Goal: Find specific fact: Find specific fact

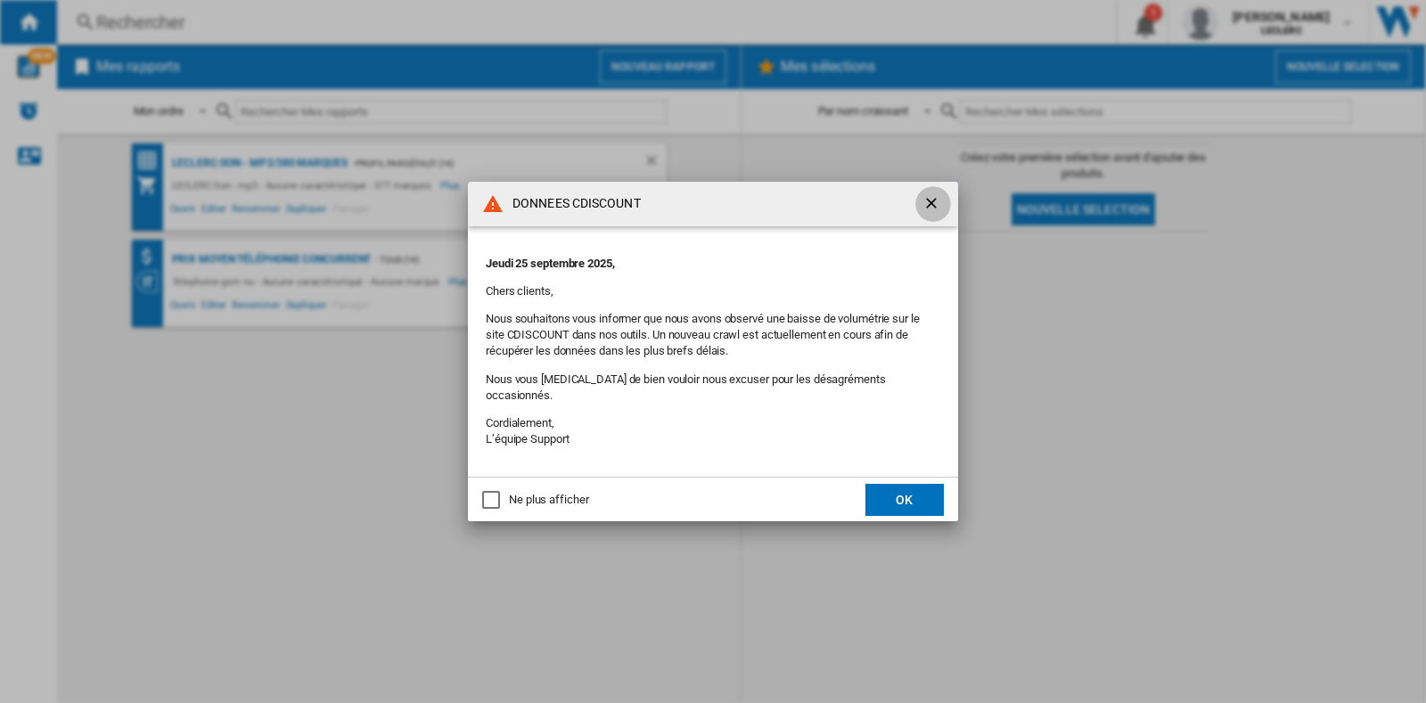
click at [942, 211] on ng-md-icon "getI18NText('BUTTONS.CLOSE_DIALOG')" at bounding box center [932, 204] width 21 height 21
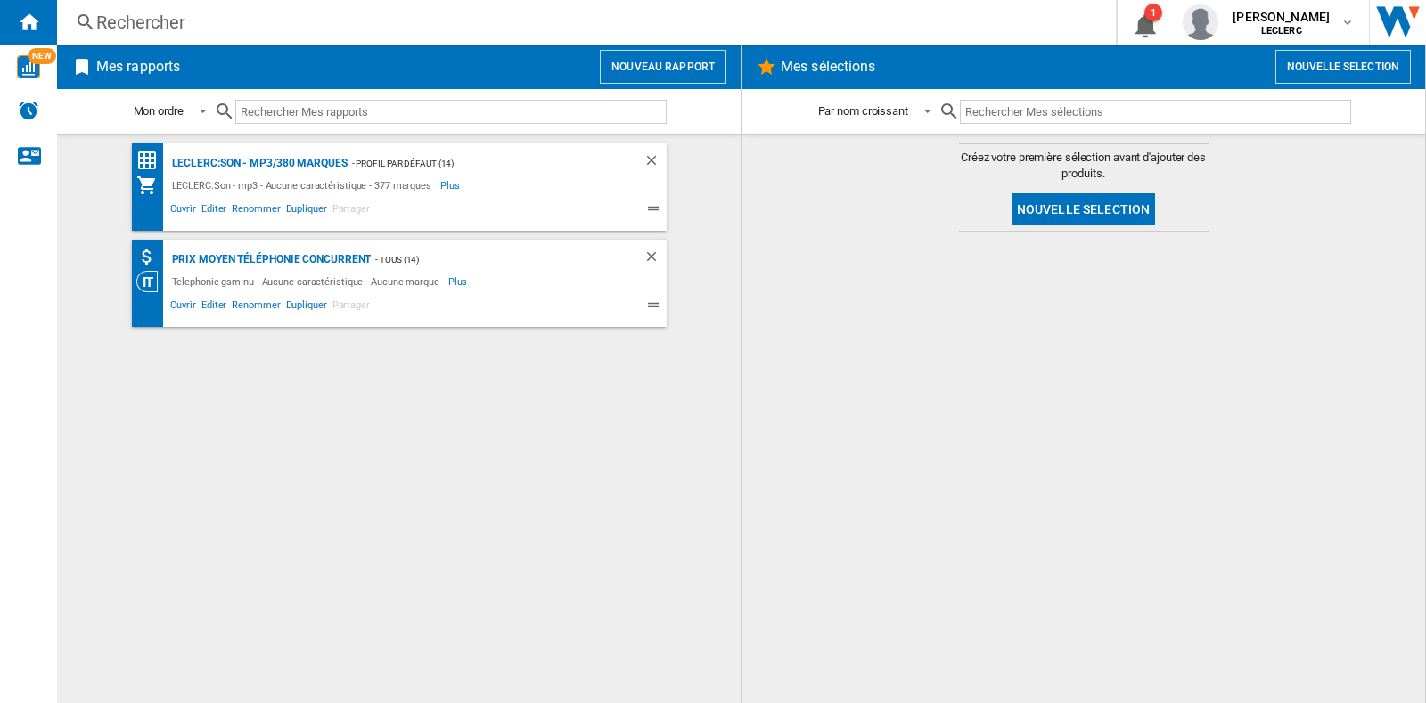
click at [181, 20] on div "Rechercher" at bounding box center [582, 22] width 973 height 25
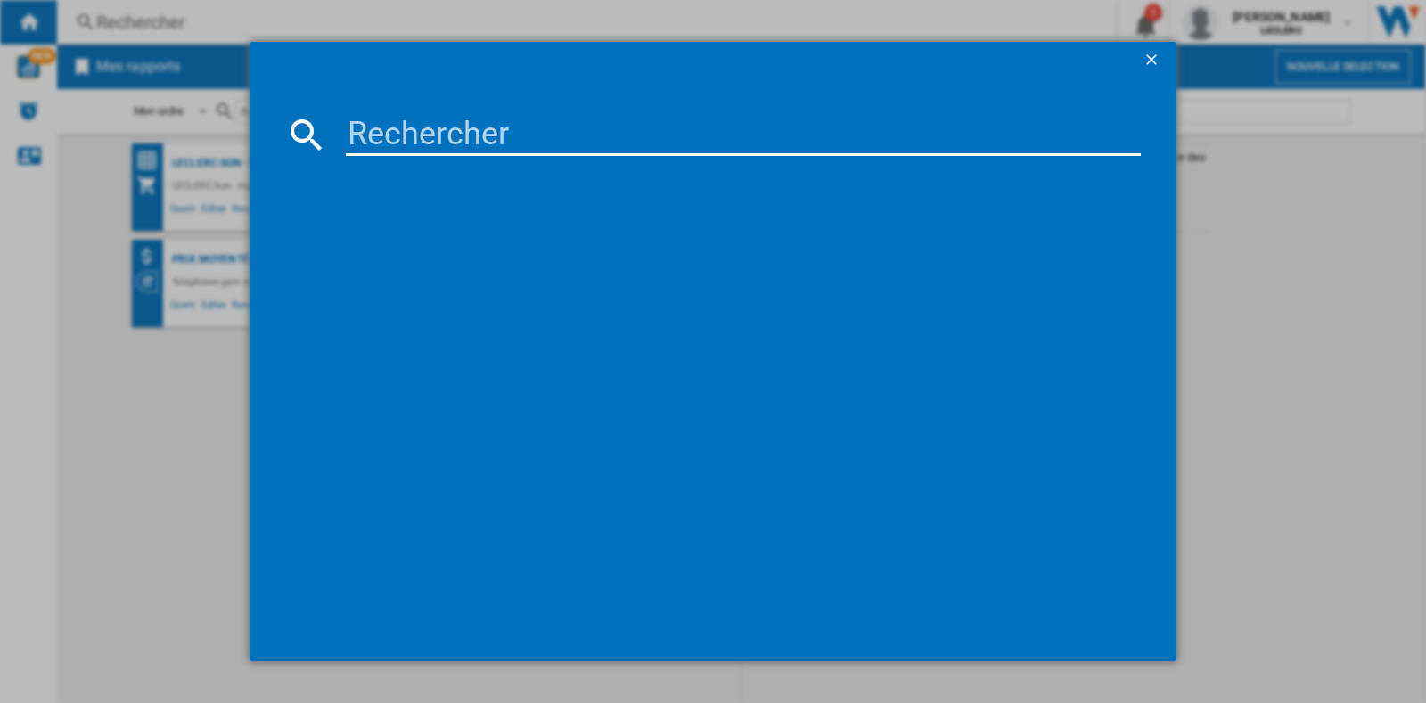
click at [366, 140] on input at bounding box center [743, 134] width 795 height 43
paste input "8806090330179"
type input "8806090330179"
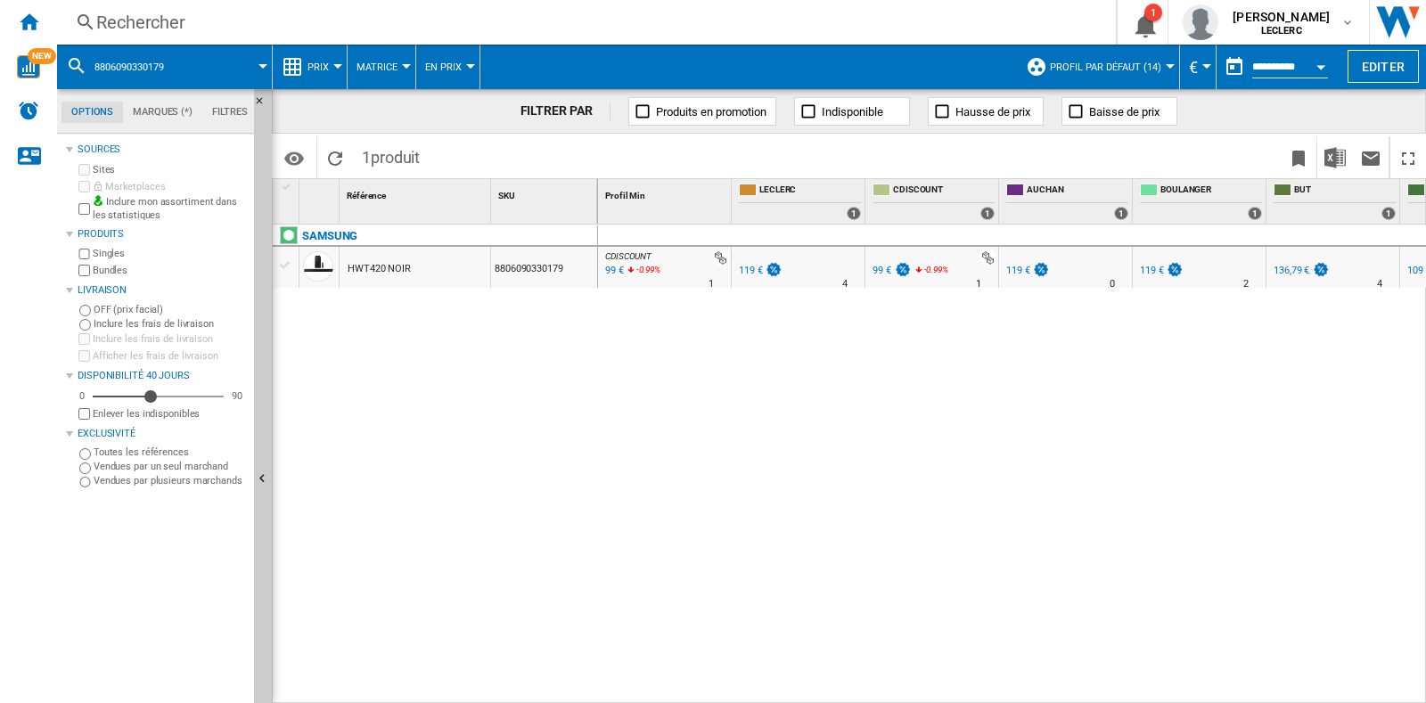
click at [750, 268] on div "119 €" at bounding box center [751, 271] width 24 height 12
click at [614, 273] on div "99 €" at bounding box center [612, 271] width 21 height 18
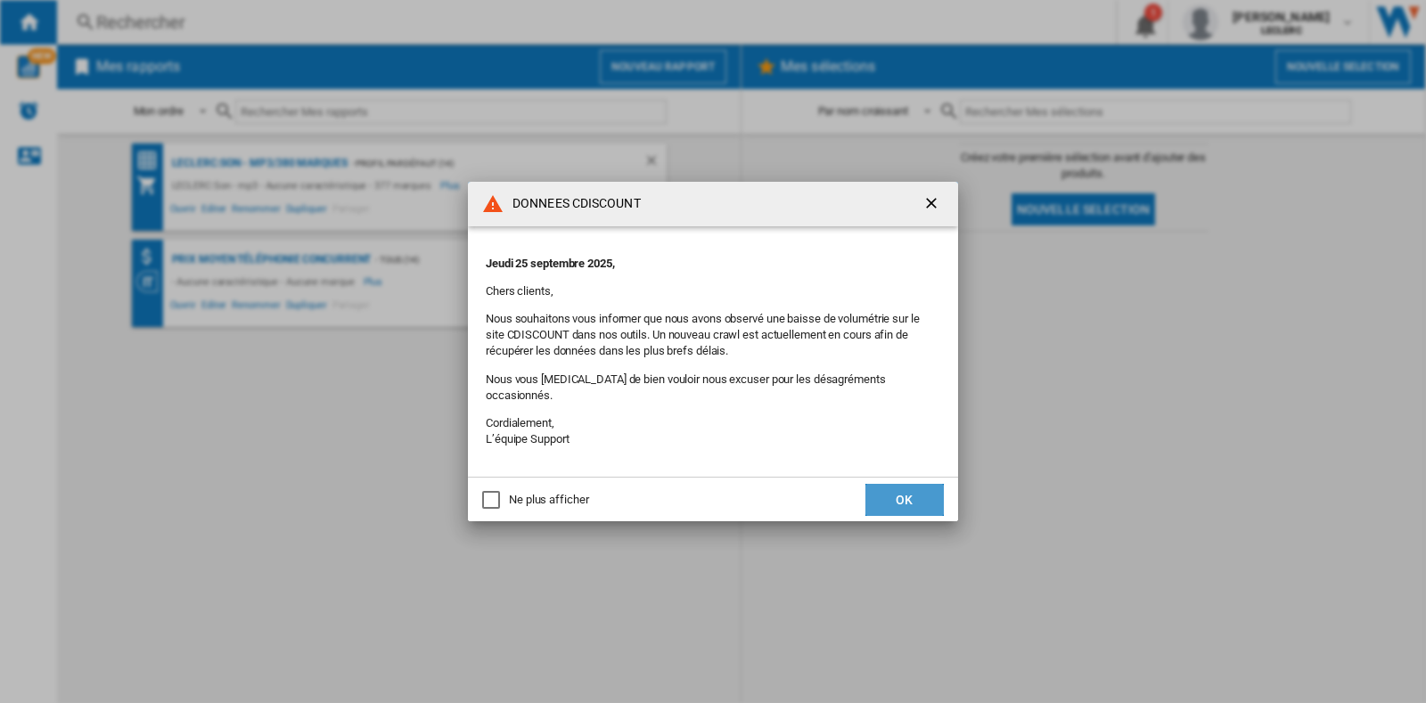
click at [905, 494] on button "OK" at bounding box center [904, 500] width 78 height 32
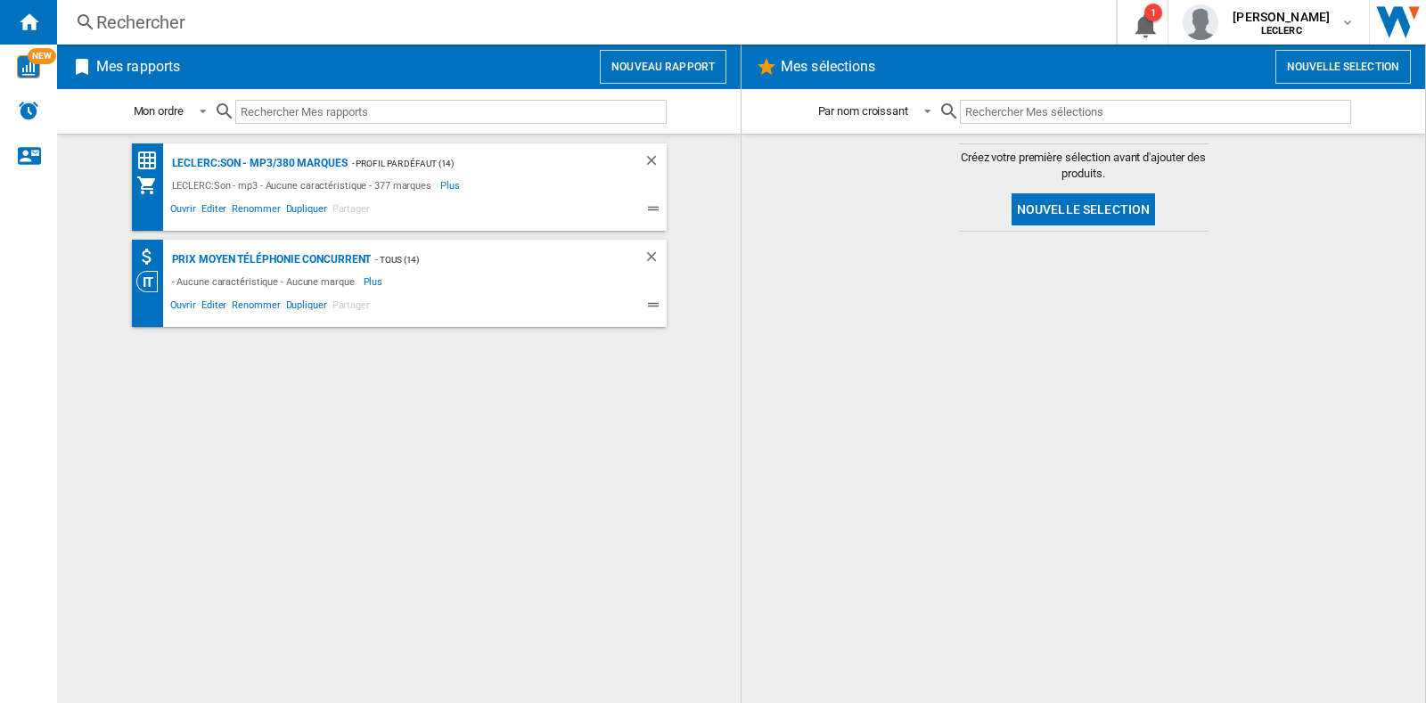
click at [274, 10] on div "Rechercher" at bounding box center [582, 22] width 973 height 25
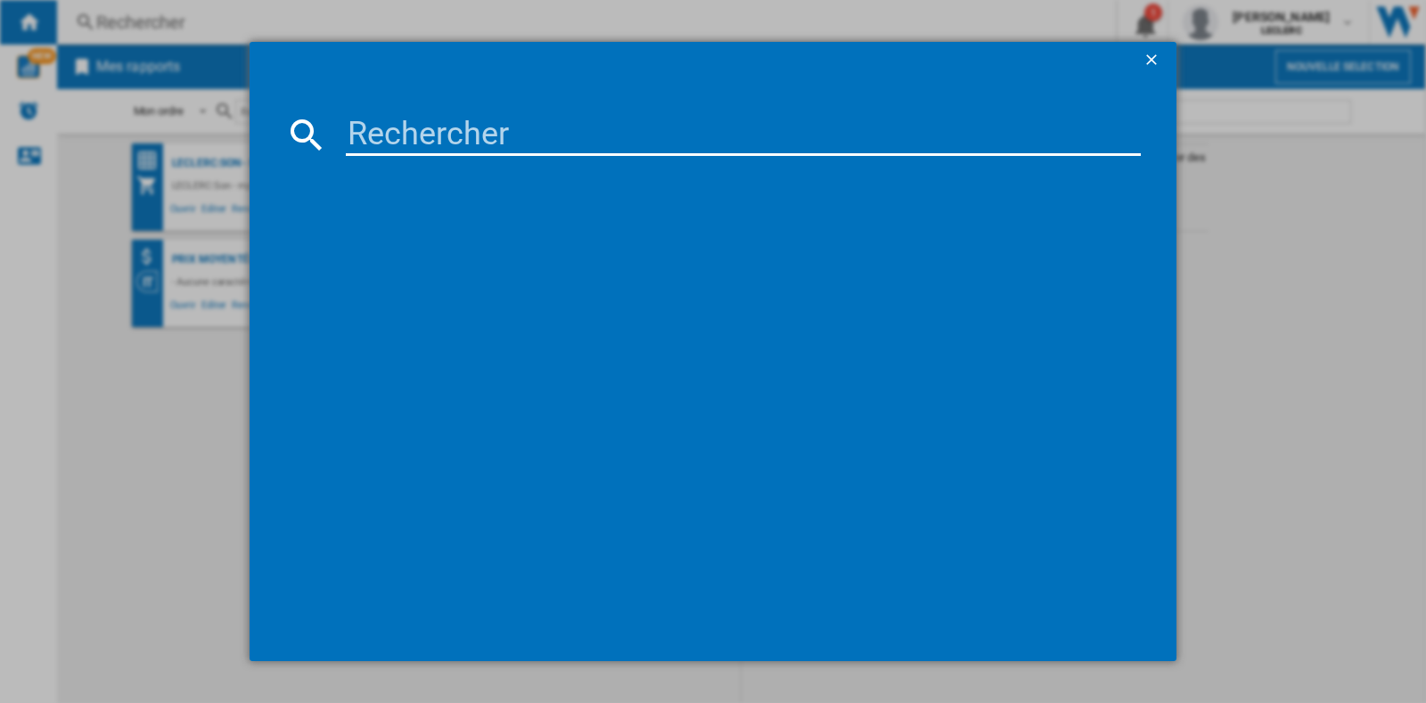
click at [390, 133] on input at bounding box center [743, 134] width 795 height 43
paste input "3700460209254"
type input "3700460209254"
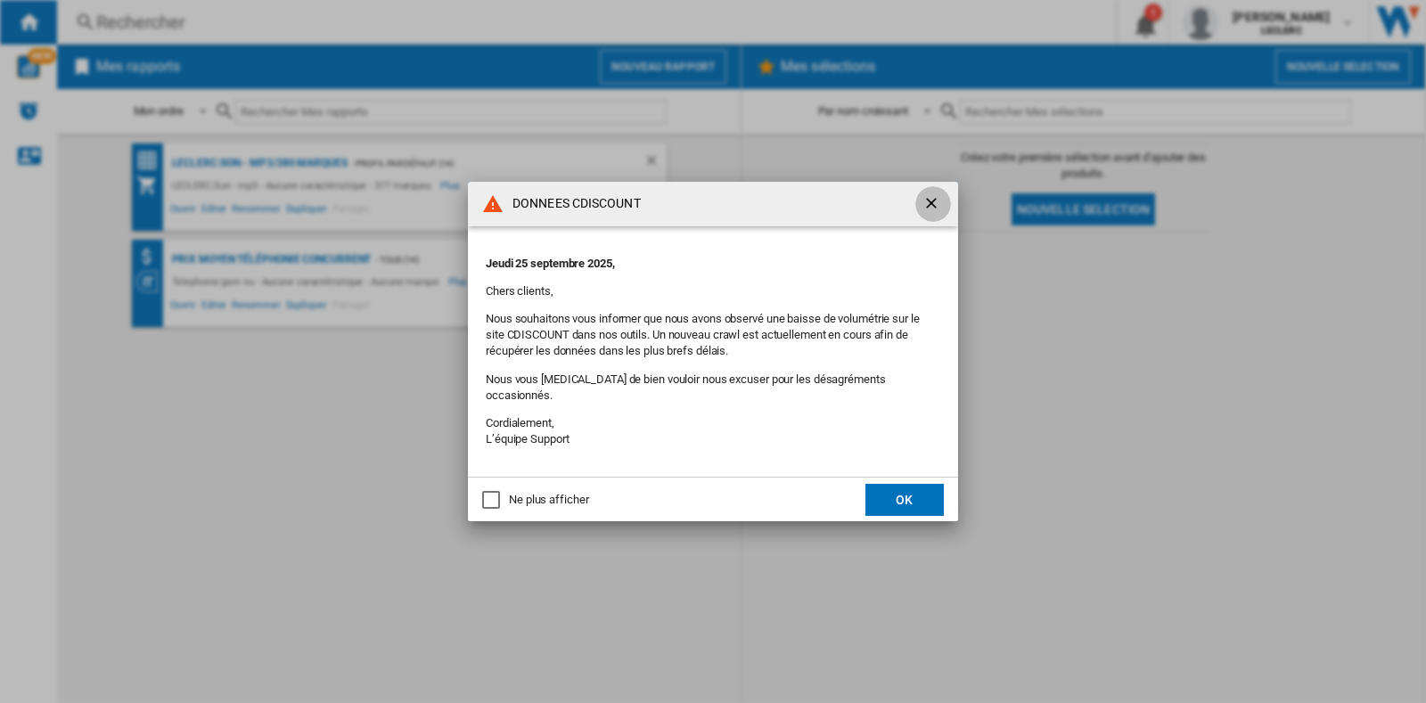
click at [922, 207] on ng-md-icon "getI18NText('BUTTONS.CLOSE_DIALOG')" at bounding box center [932, 204] width 21 height 21
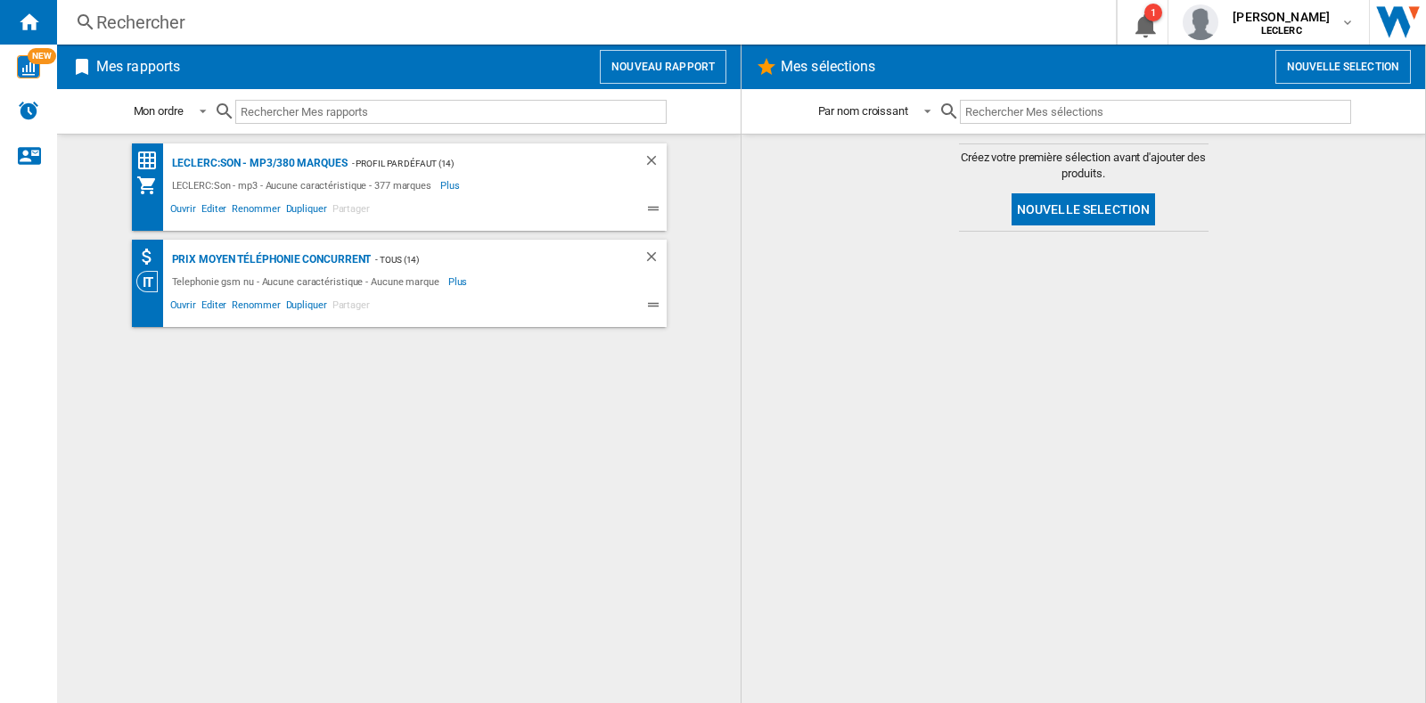
click at [367, 15] on div "Rechercher" at bounding box center [582, 22] width 973 height 25
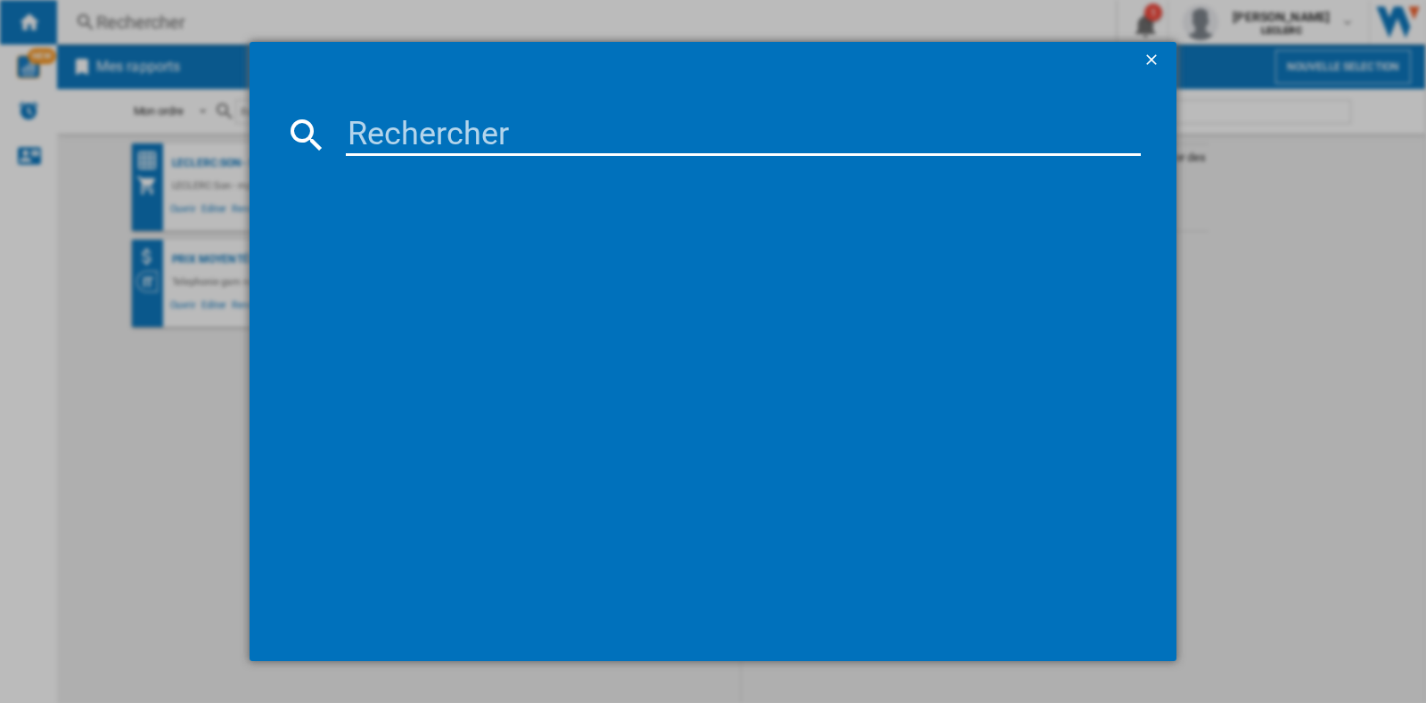
click at [409, 113] on input at bounding box center [743, 134] width 795 height 43
paste input "6925281994579"
type input "6925281994579"
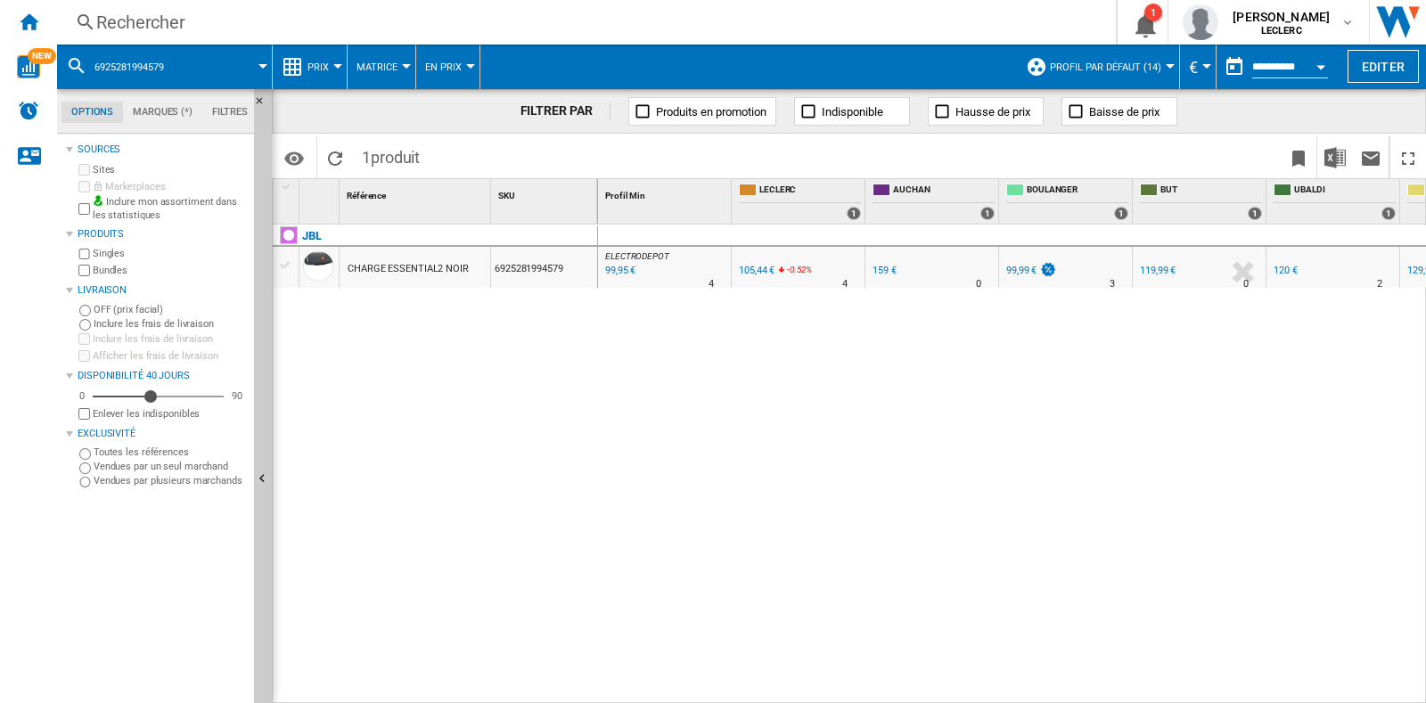
click at [260, 35] on div "Rechercher Rechercher 0 1 louise de castet LECLERC LECLERC Mes paramètres Se dé…" at bounding box center [741, 22] width 1369 height 45
click at [219, 32] on div "Rechercher" at bounding box center [582, 22] width 973 height 25
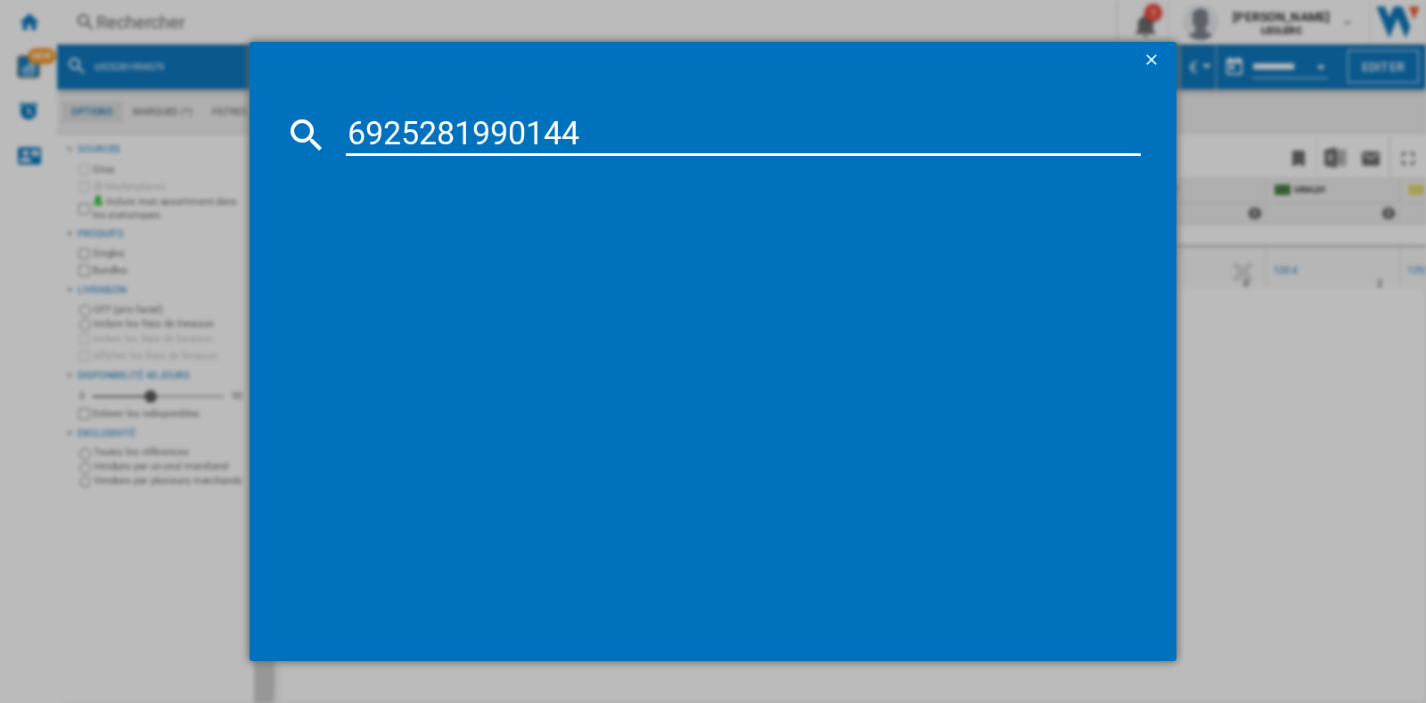
type input "6925281990144"
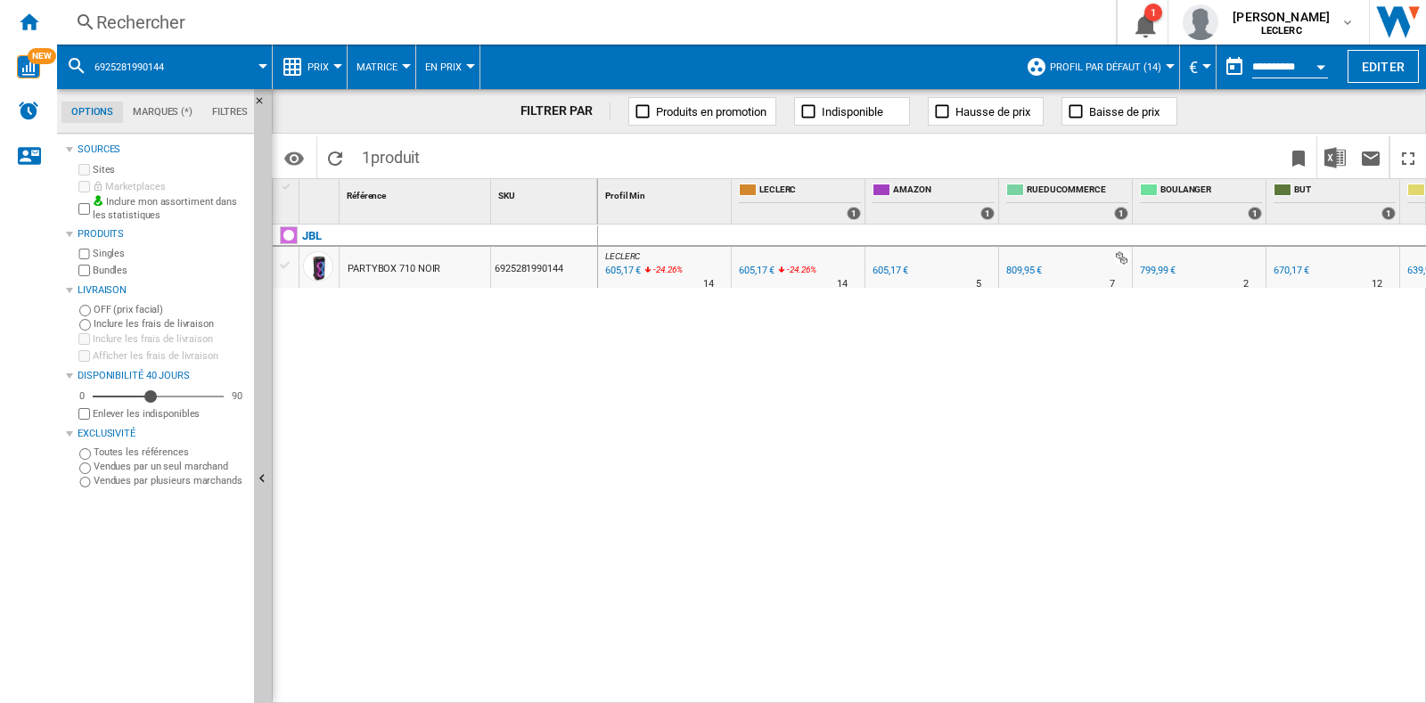
click at [227, 17] on div "Rechercher" at bounding box center [582, 22] width 973 height 25
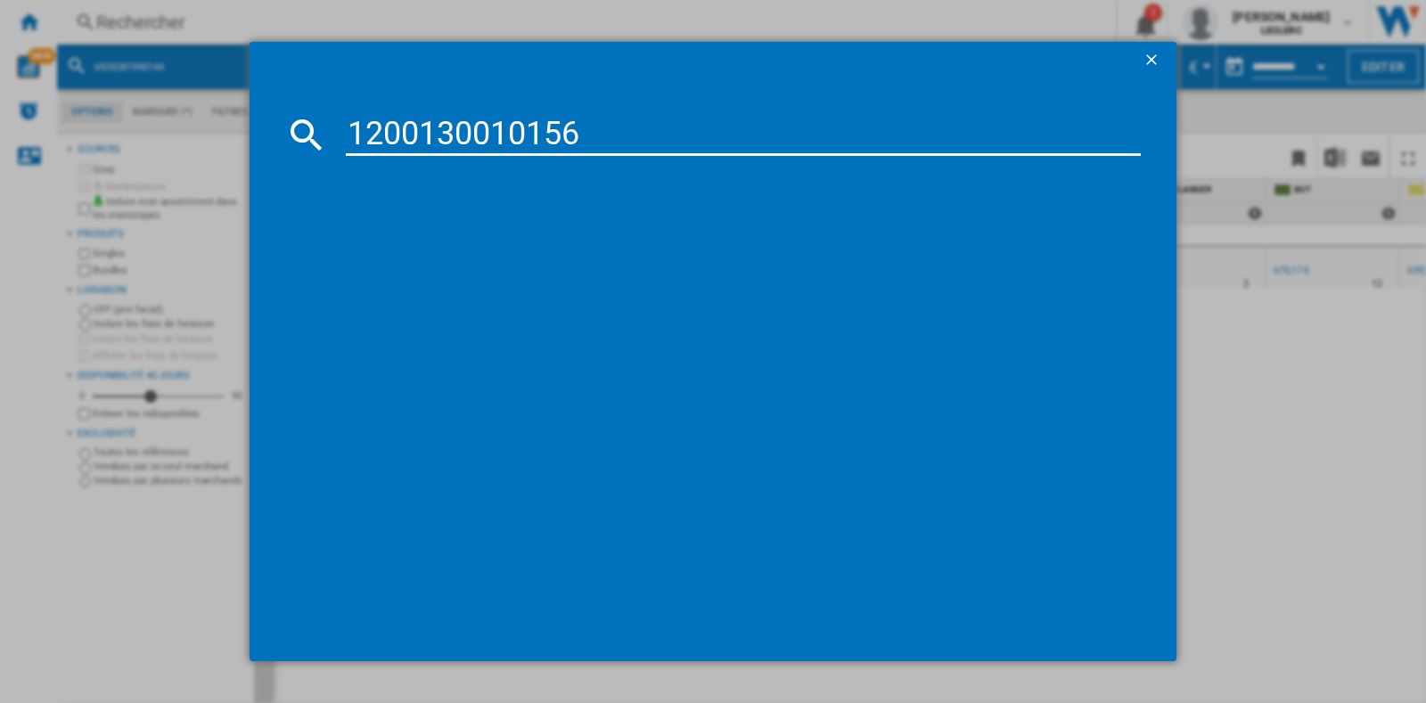
type input "1200130010156"
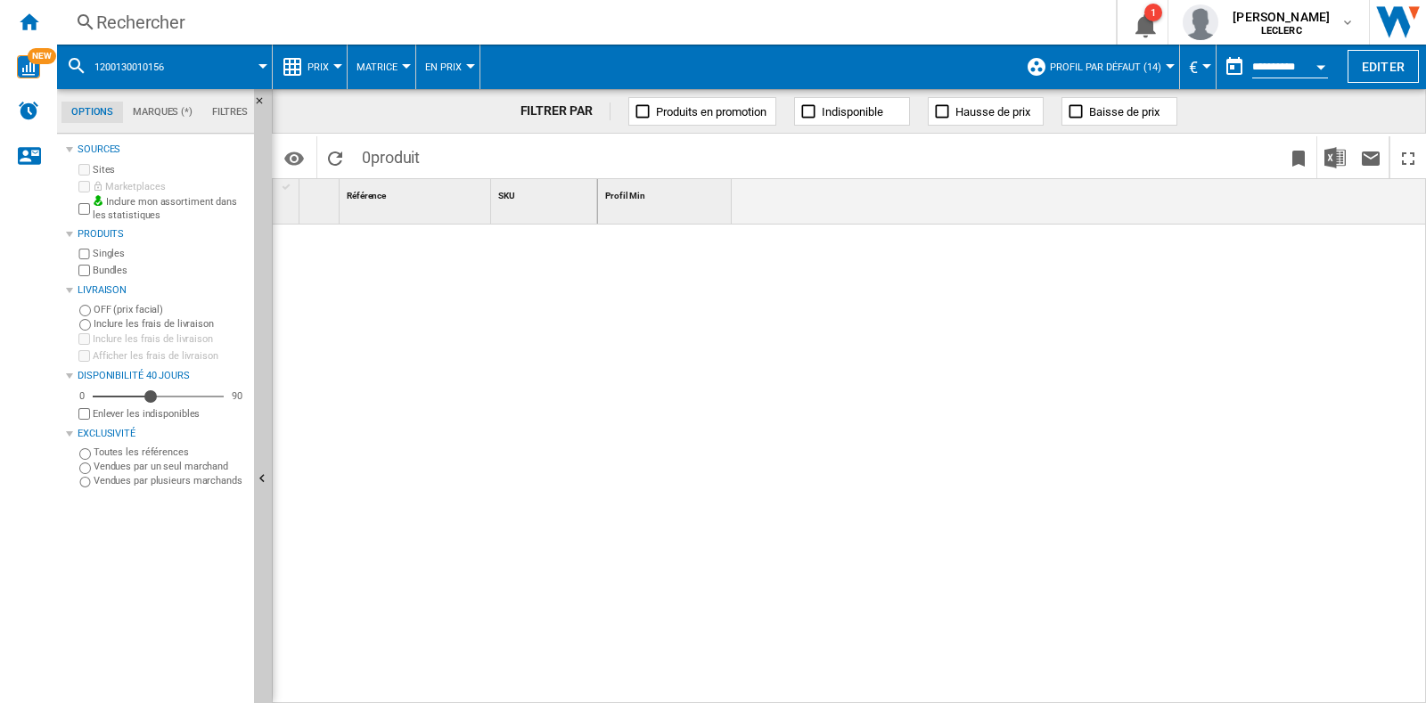
click at [210, 37] on div "Rechercher Rechercher 0 1 louise de castet LECLERC LECLERC Mes paramètres Se dé…" at bounding box center [741, 22] width 1369 height 45
click at [187, 28] on div "Rechercher" at bounding box center [582, 22] width 973 height 25
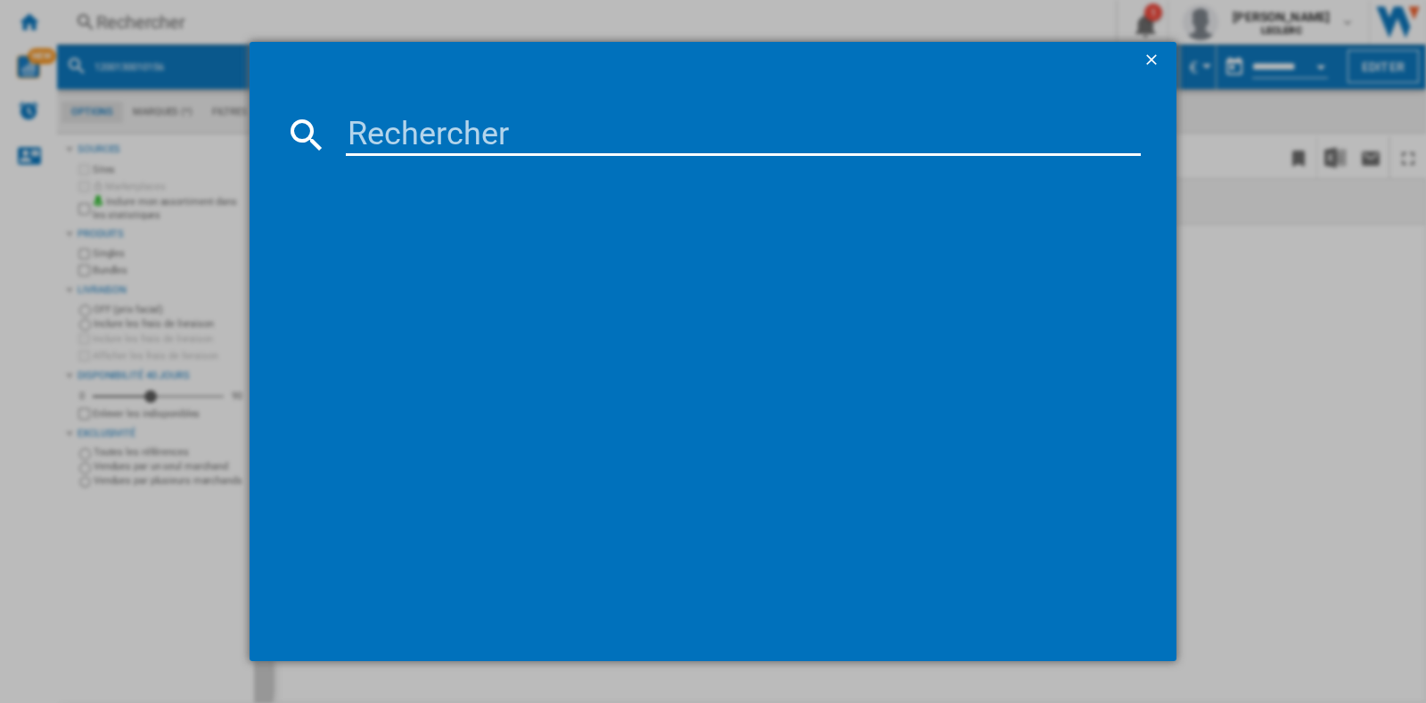
type input "1200130010156"
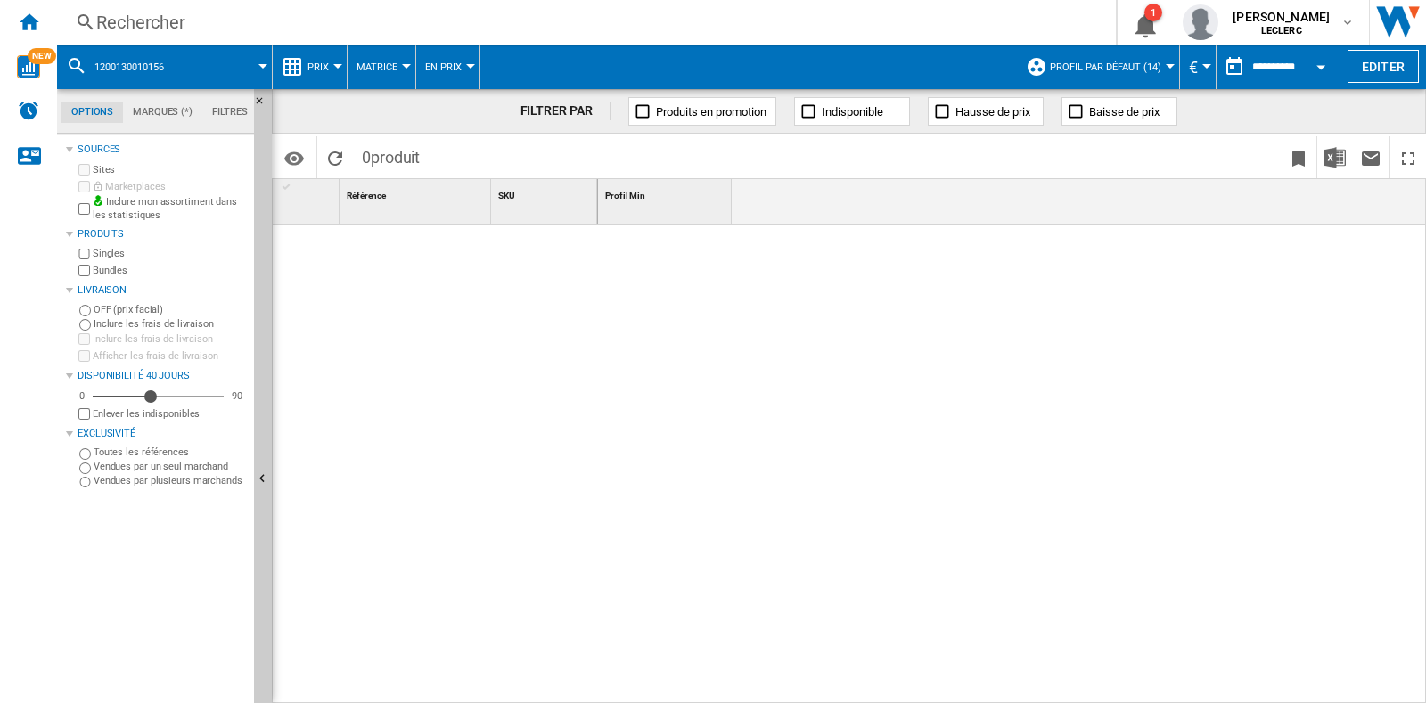
click at [412, 152] on span "produit" at bounding box center [395, 157] width 49 height 19
